Goal: Find specific page/section: Find specific page/section

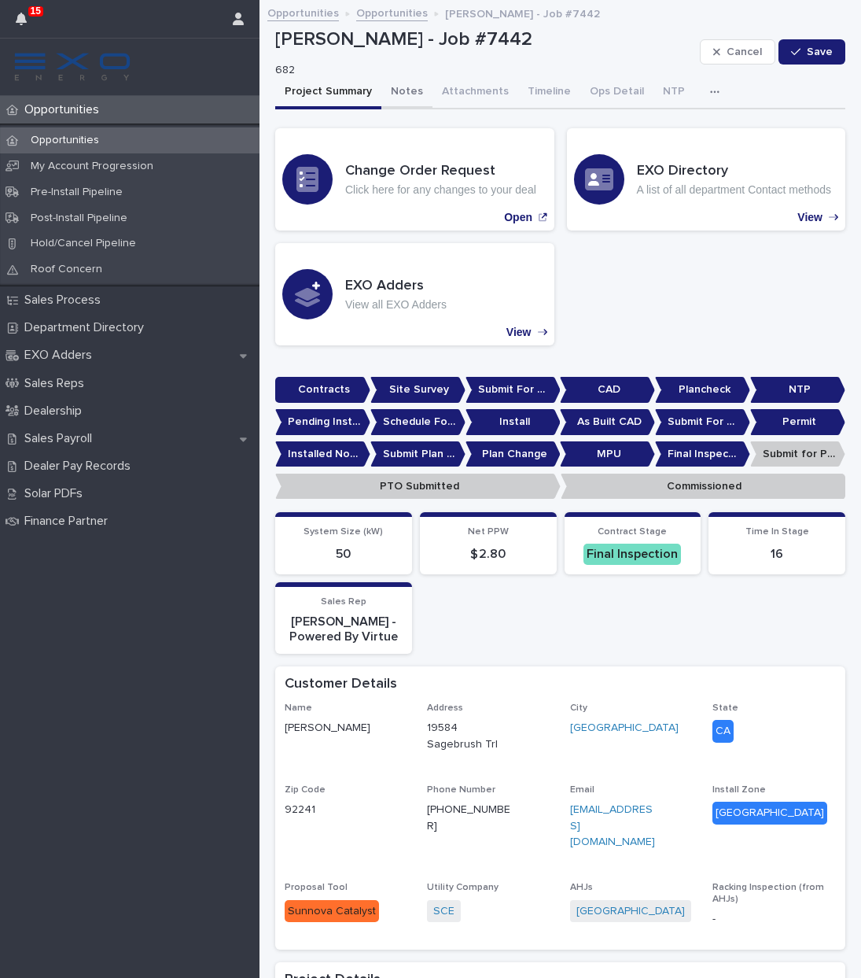
click at [401, 87] on button "Notes" at bounding box center [407, 92] width 51 height 33
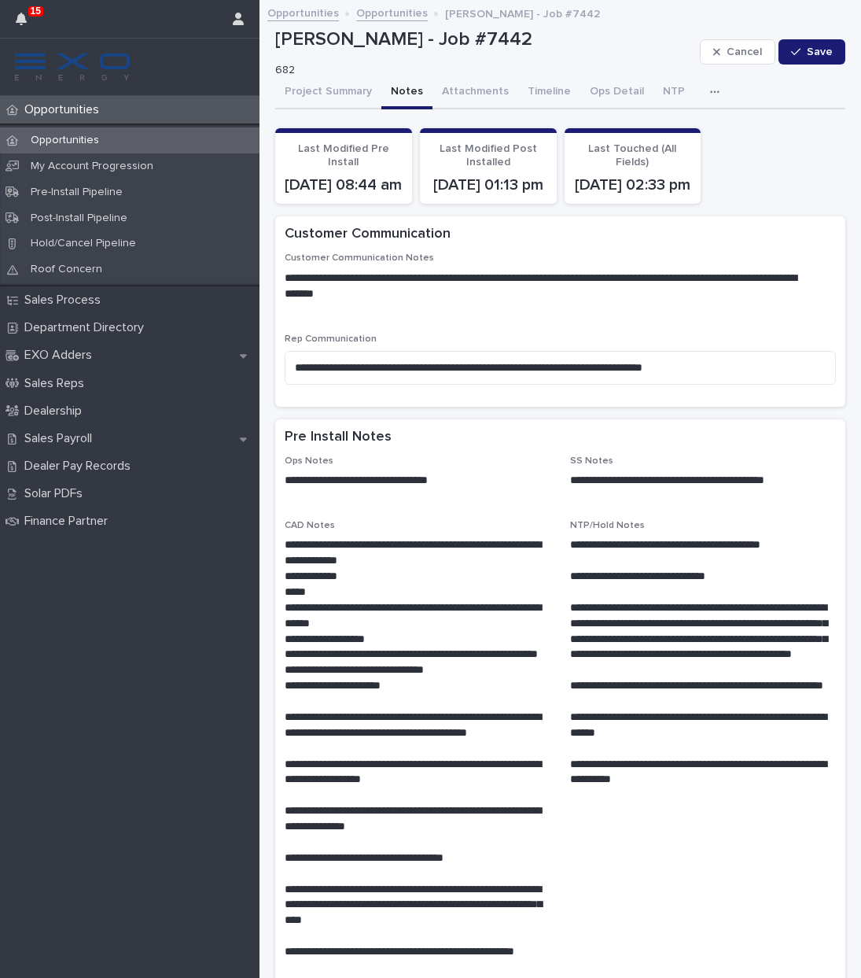
click at [401, 87] on button "Notes" at bounding box center [407, 92] width 51 height 33
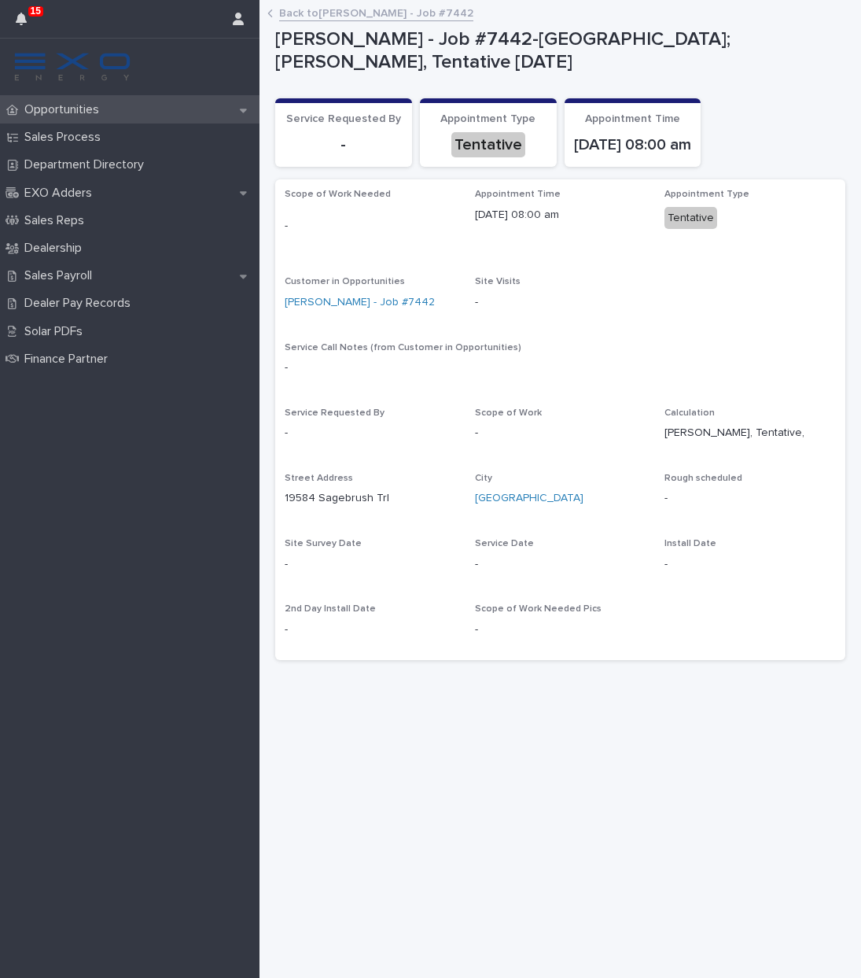
click at [79, 108] on p "Opportunities" at bounding box center [65, 109] width 94 height 15
